Goal: Task Accomplishment & Management: Use online tool/utility

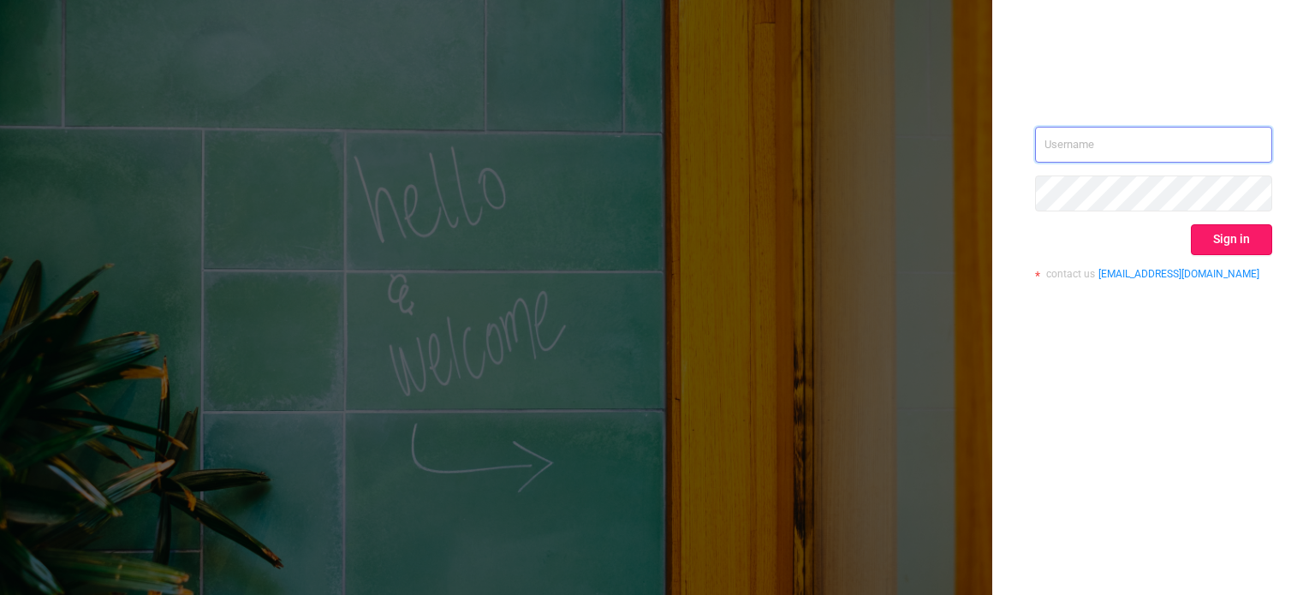
type input "[PERSON_NAME][EMAIL_ADDRESS][DOMAIN_NAME]"
click at [1224, 242] on button "Sign in" at bounding box center [1231, 239] width 81 height 31
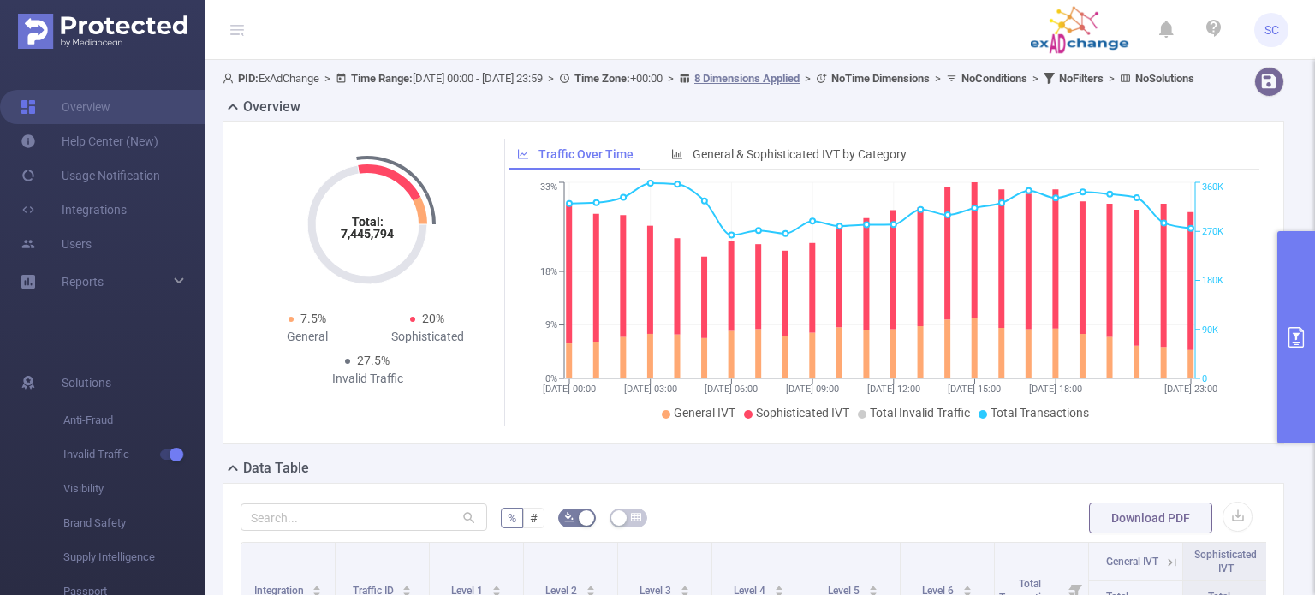
click at [1300, 344] on icon "primary" at bounding box center [1296, 337] width 21 height 21
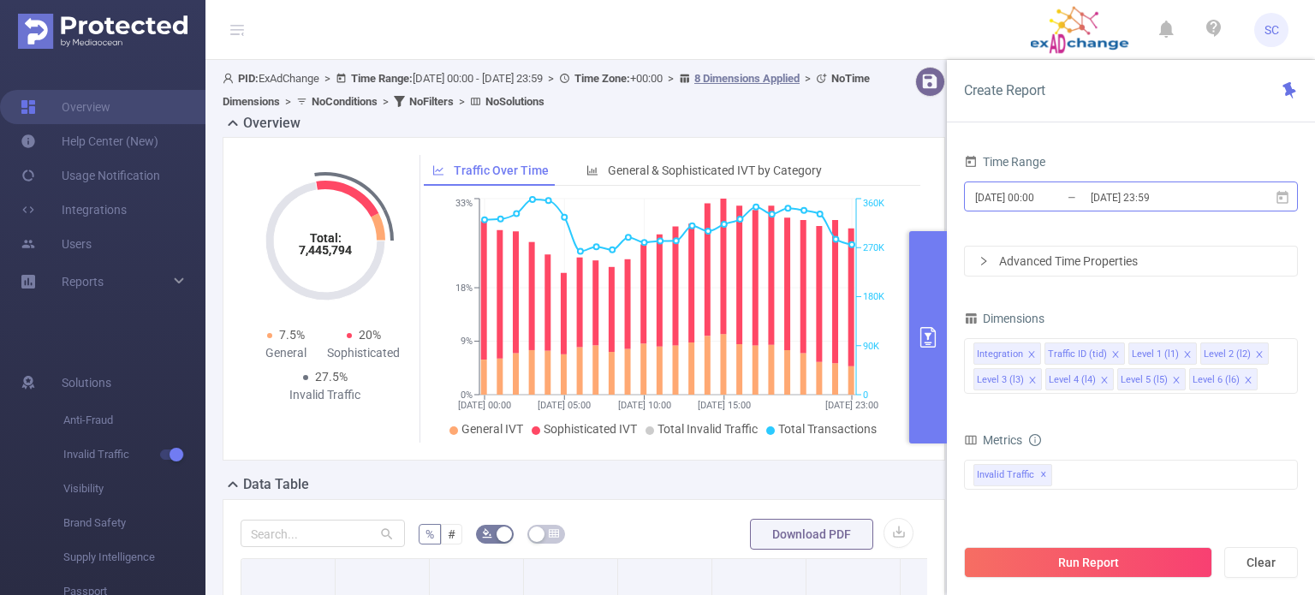
click at [1053, 194] on input "[DATE] 00:00" at bounding box center [1042, 197] width 139 height 23
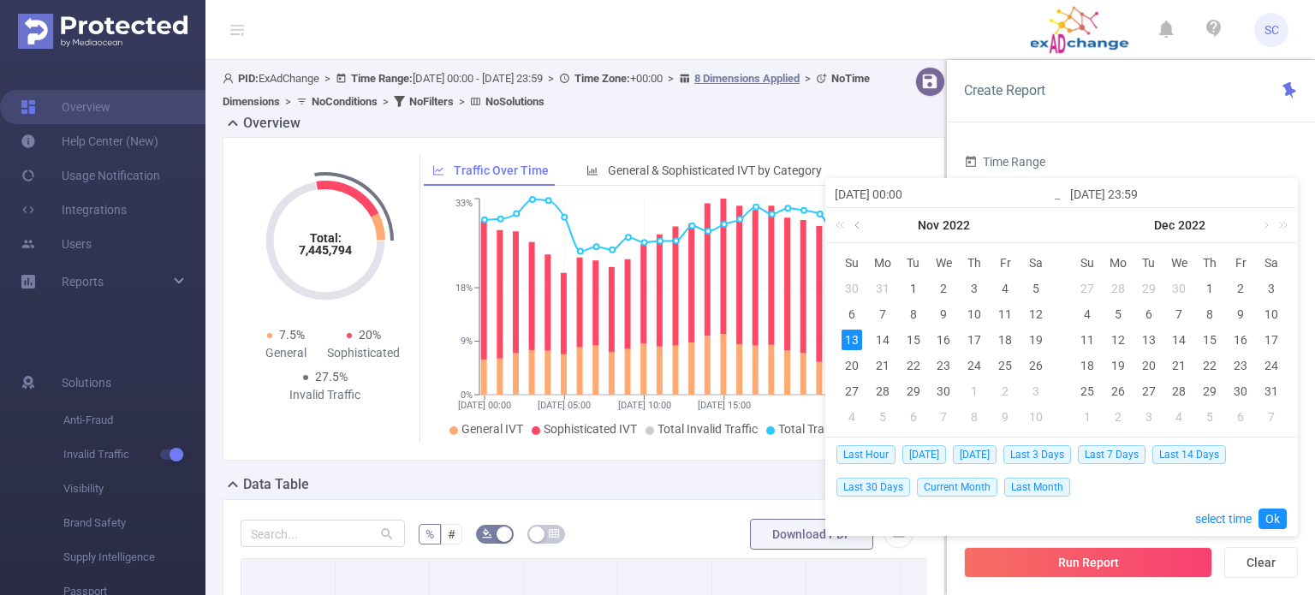
click at [860, 225] on link at bounding box center [858, 225] width 15 height 34
click at [1058, 484] on span "Last Month" at bounding box center [1037, 487] width 66 height 19
type input "[DATE] 00:00"
type input "[DATE] 23:59"
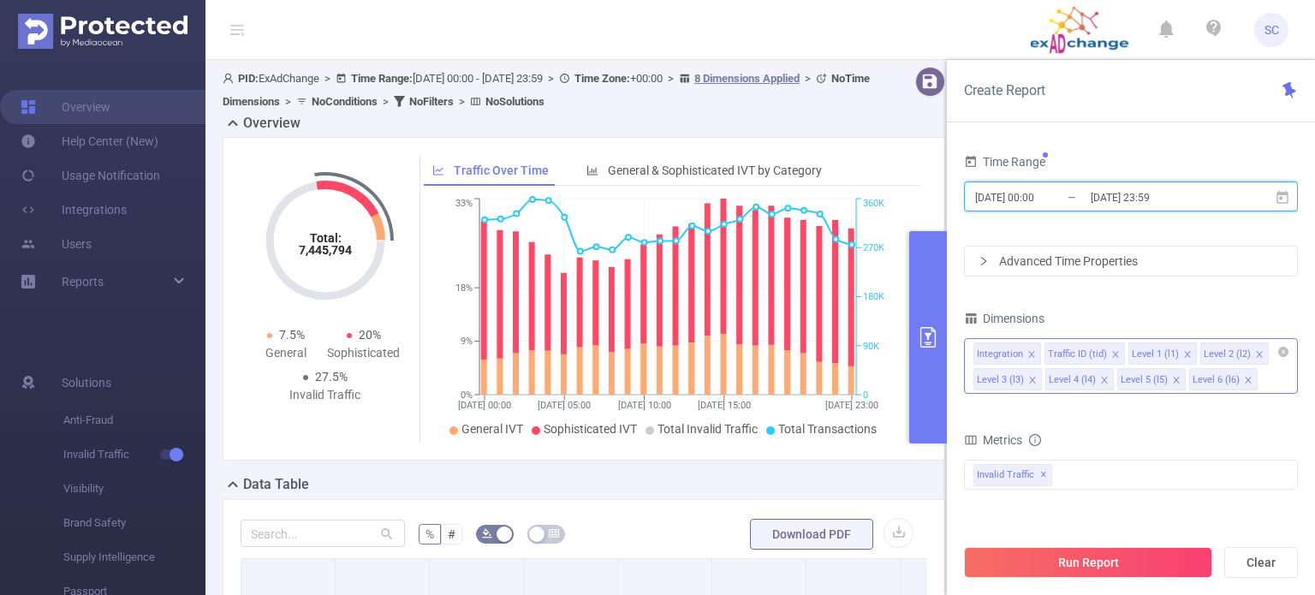
click at [1111, 356] on icon "icon: close" at bounding box center [1115, 354] width 9 height 9
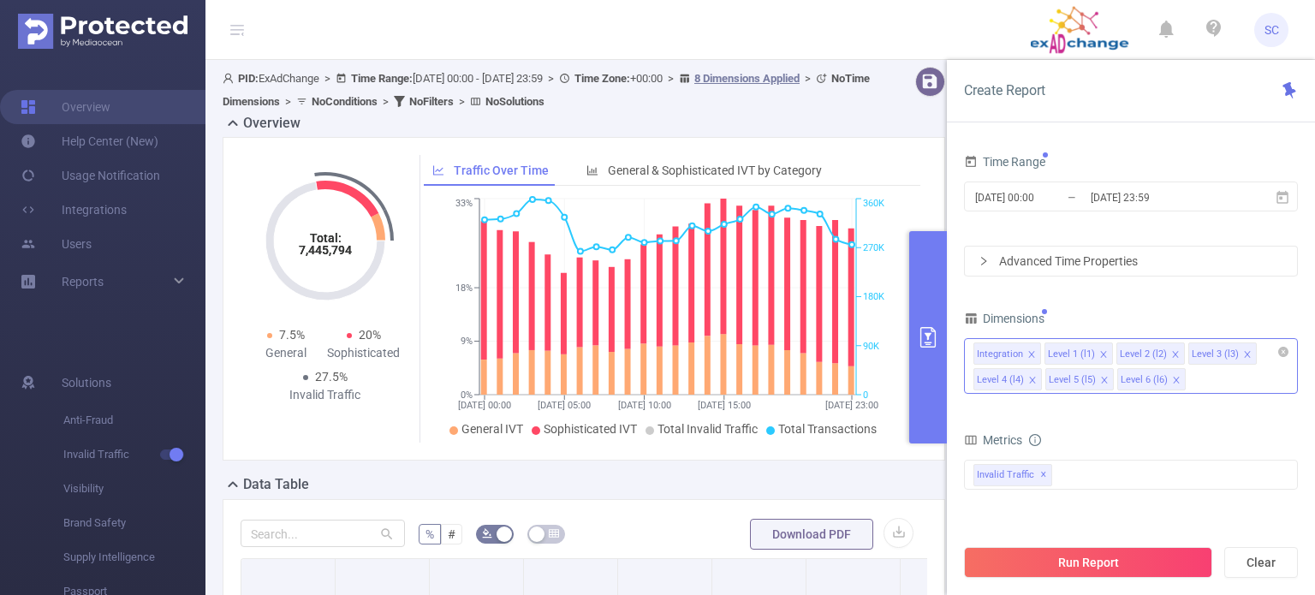
click at [1110, 356] on div "Integration Level 1 (l1) Level 2 (l2) Level 3 (l3) Level 4 (l4) Level 5 (l5) Le…" at bounding box center [1130, 353] width 315 height 28
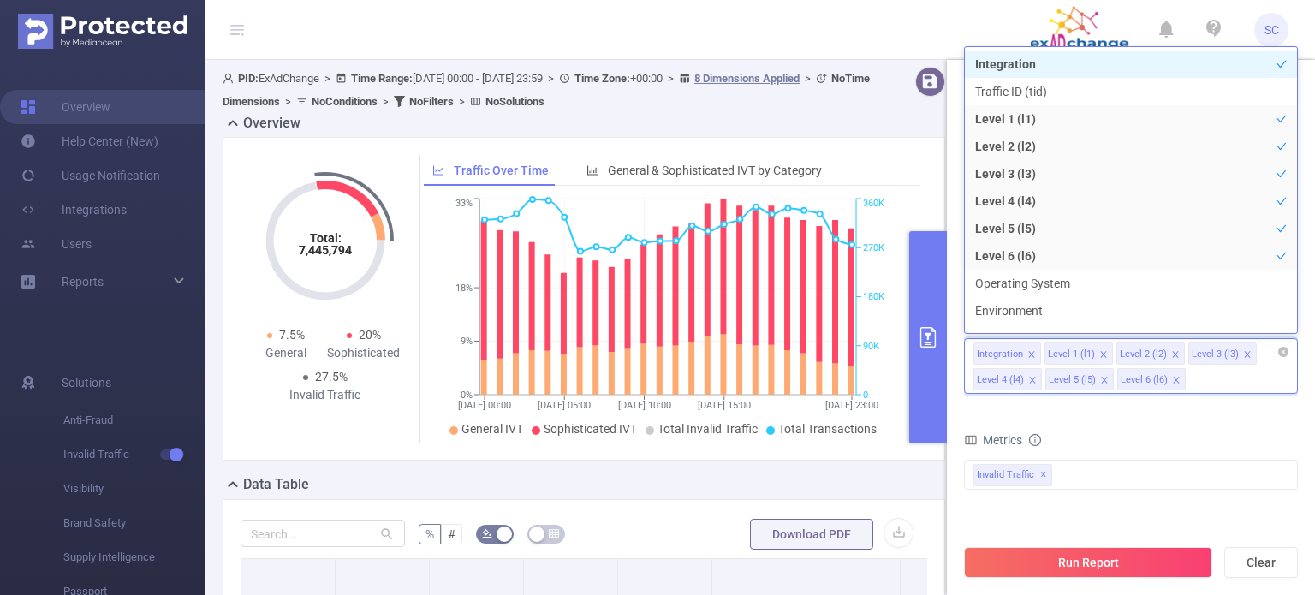
click at [1103, 352] on icon "icon: close" at bounding box center [1103, 354] width 9 height 9
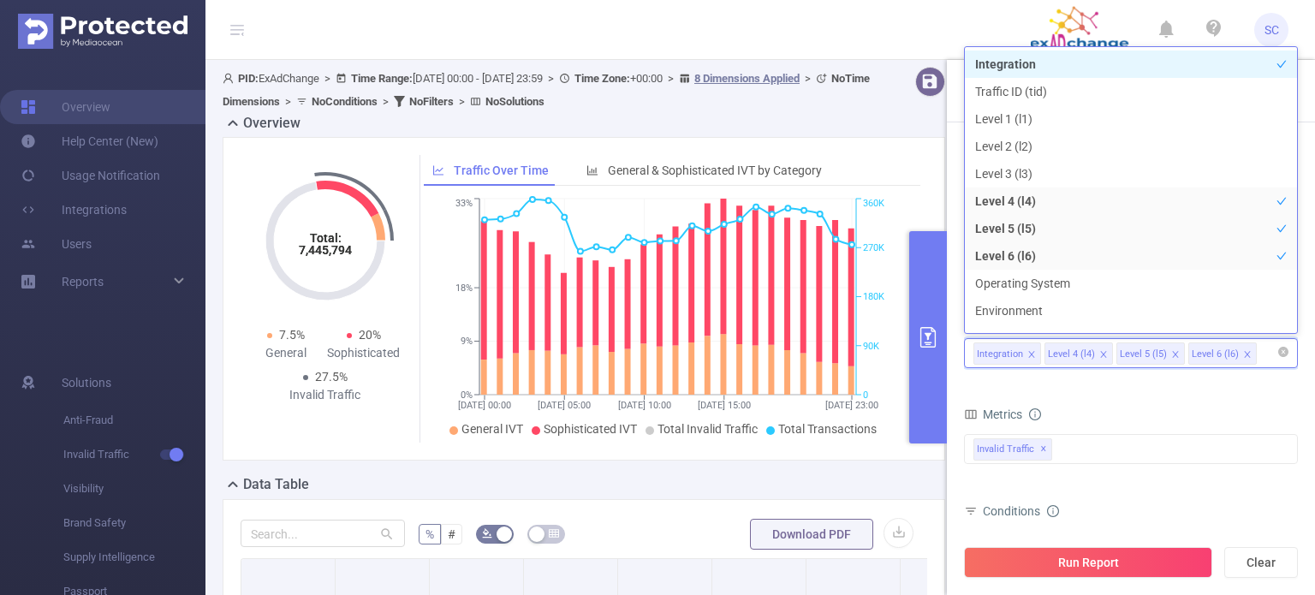
click at [1103, 352] on icon "icon: close" at bounding box center [1103, 354] width 9 height 9
click at [1103, 352] on div "Integration" at bounding box center [1130, 353] width 315 height 28
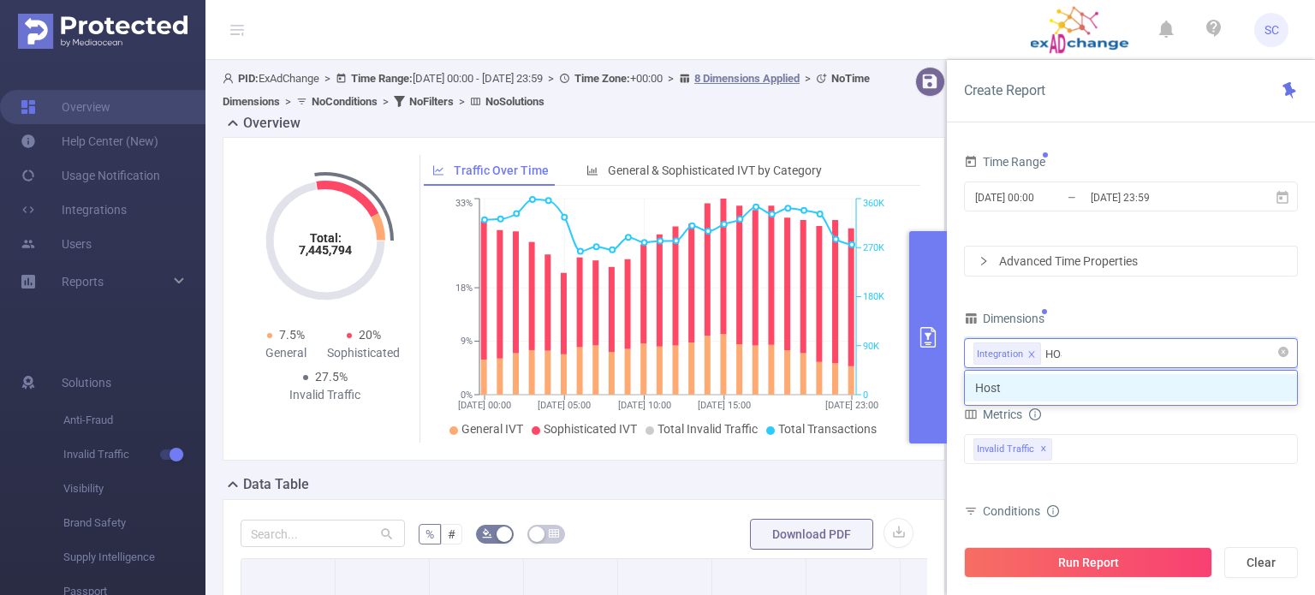
type input "HOST"
click at [1077, 384] on li "Host" at bounding box center [1131, 387] width 332 height 27
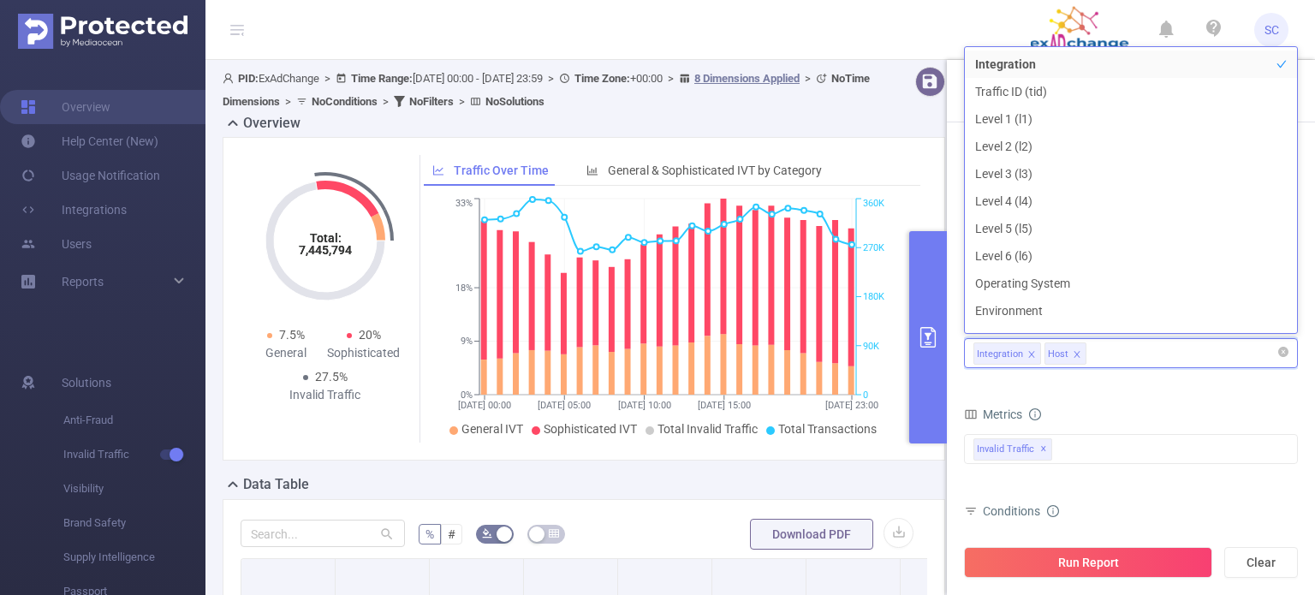
click at [1085, 392] on form "Dimensions Integration Host Metrics bp_total bp_adult bp_arms bp_crime bp_death…" at bounding box center [1131, 496] width 334 height 381
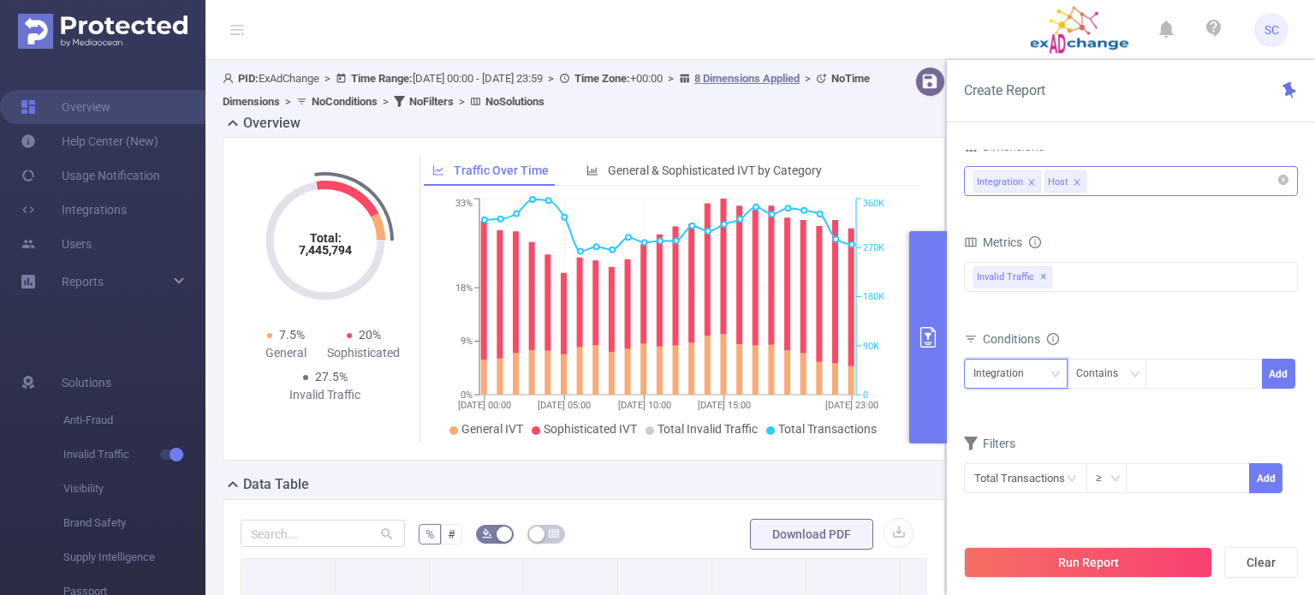
click at [1059, 376] on icon "icon: down" at bounding box center [1055, 374] width 10 height 10
click at [1031, 433] on li "Host" at bounding box center [1016, 434] width 104 height 27
click at [1157, 372] on input at bounding box center [1159, 374] width 8 height 22
type input "[DOMAIN_NAME]"
click at [1220, 413] on li "[DOMAIN_NAME]" at bounding box center [1209, 406] width 129 height 27
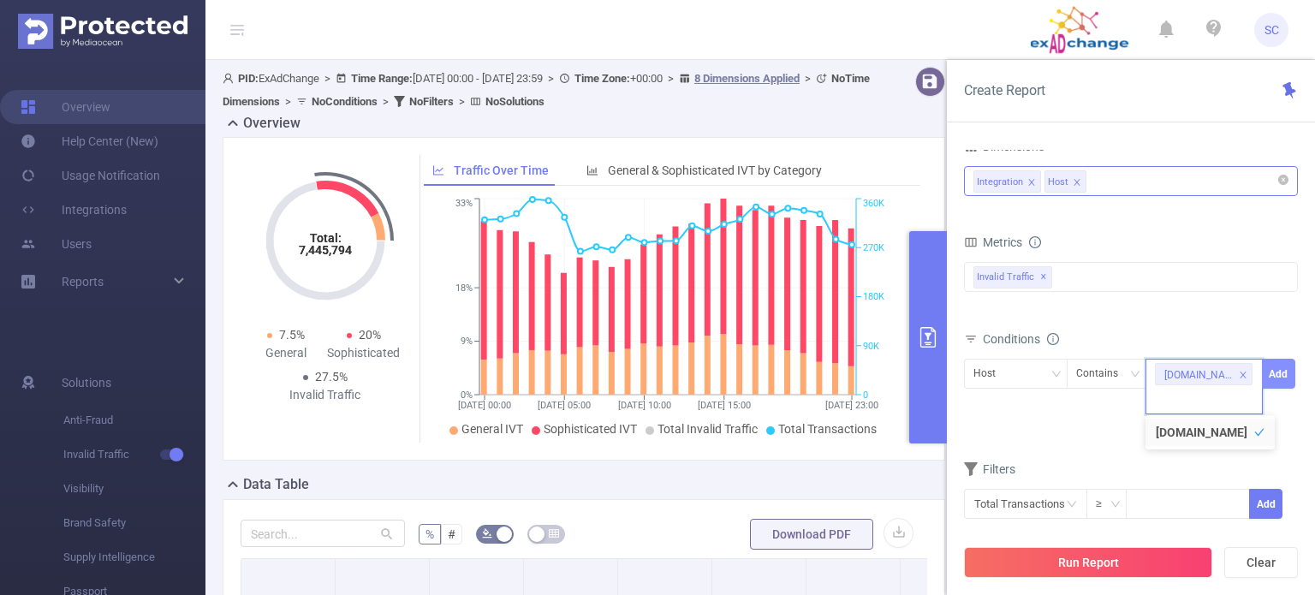
click at [1278, 376] on button "Add" at bounding box center [1278, 374] width 33 height 30
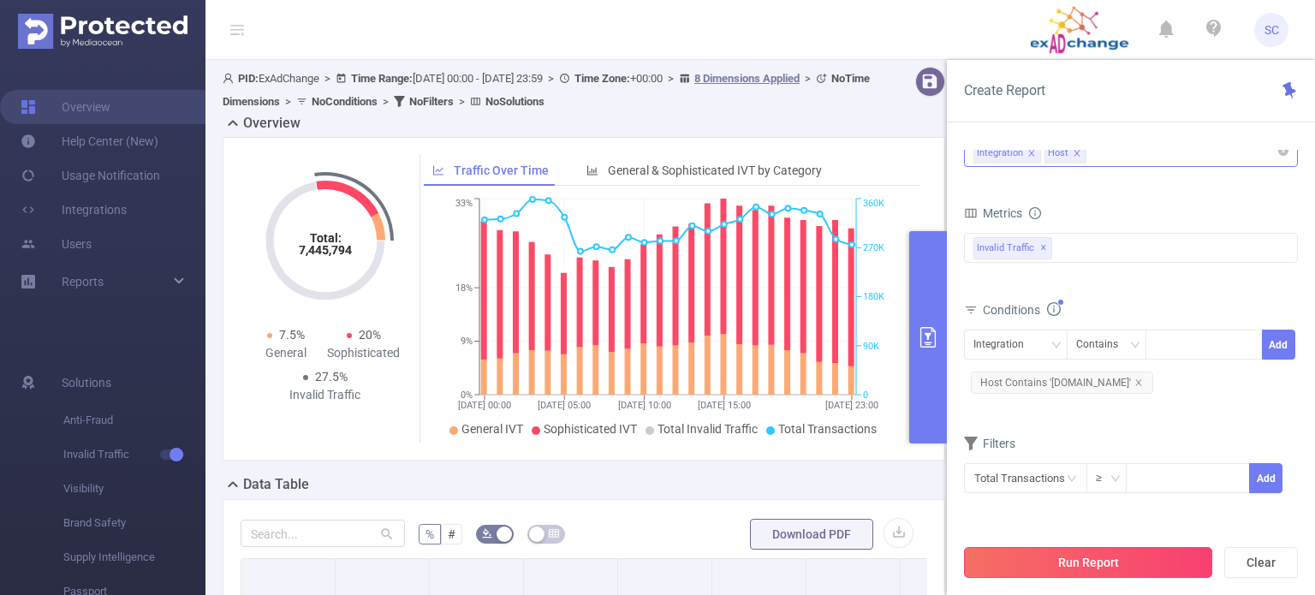
click at [1095, 564] on button "Run Report" at bounding box center [1088, 562] width 248 height 31
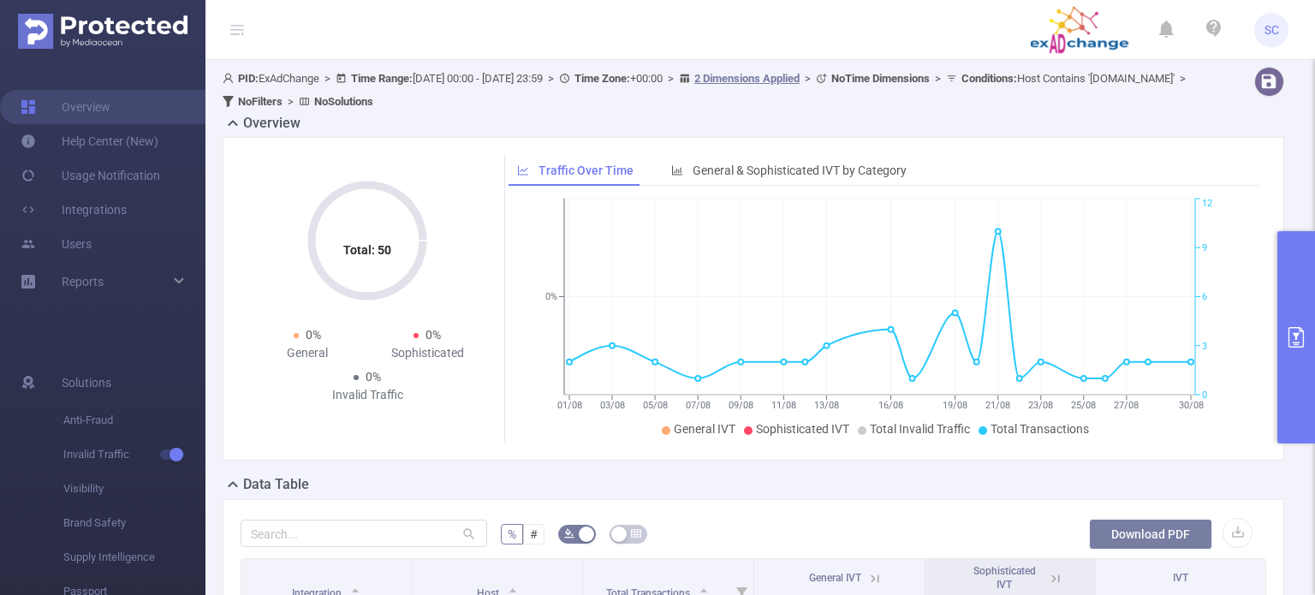
click at [1136, 532] on button "Download PDF" at bounding box center [1150, 534] width 123 height 31
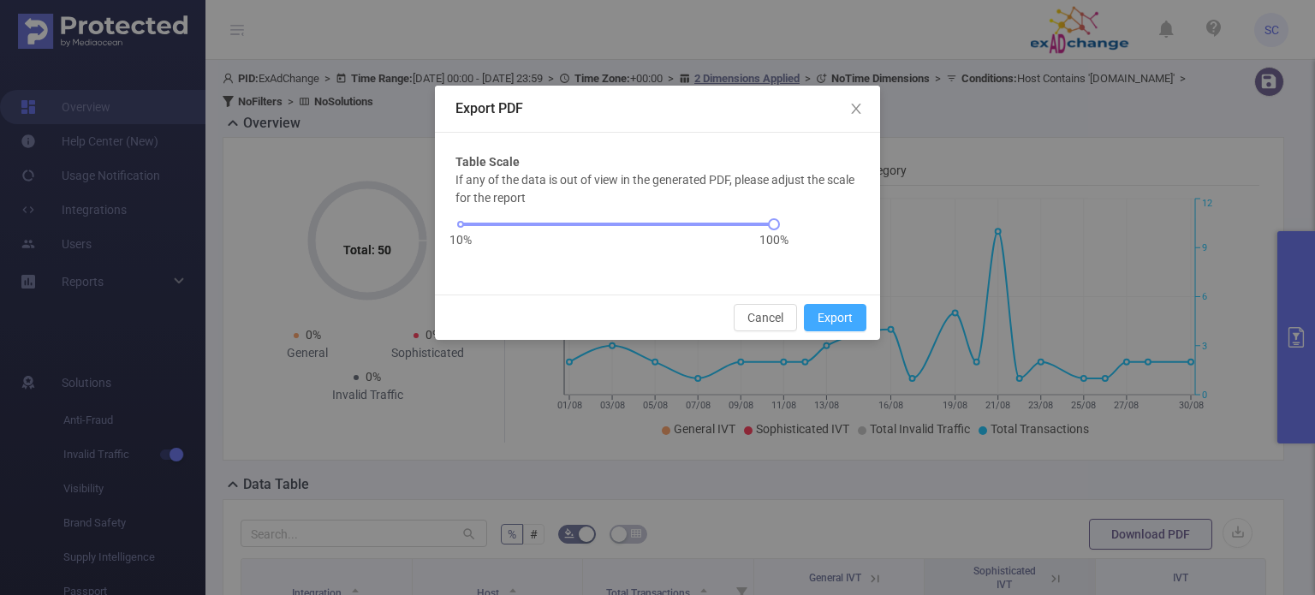
click at [851, 318] on button "Export" at bounding box center [835, 317] width 62 height 27
